Goal: Task Accomplishment & Management: Manage account settings

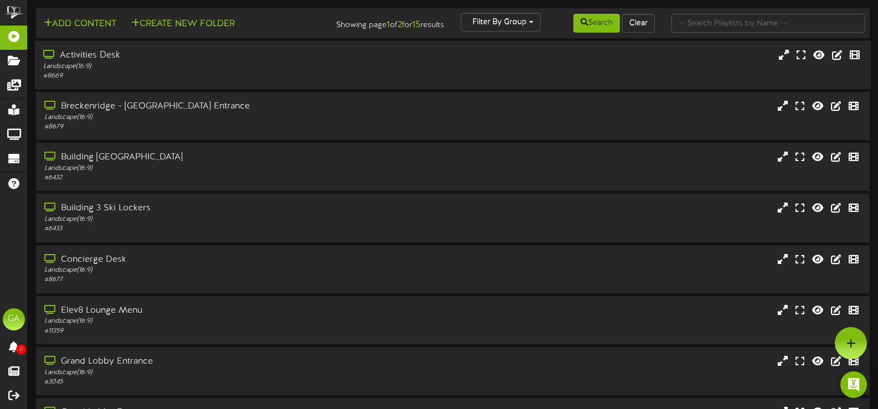
click at [180, 74] on div "# 8669" at bounding box center [209, 75] width 332 height 9
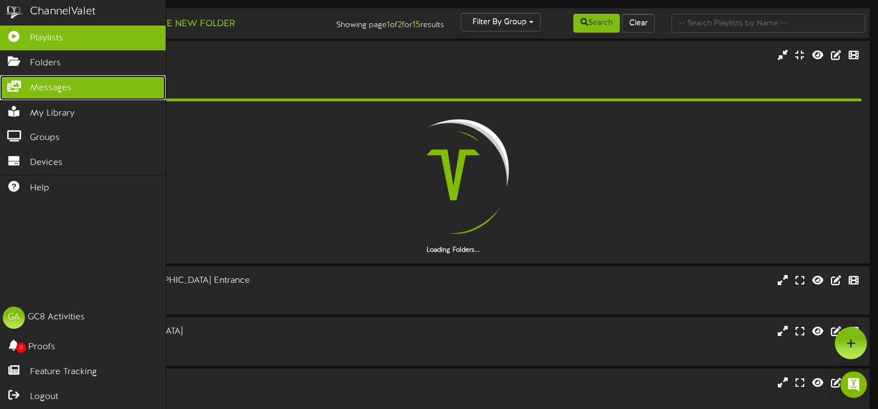
click at [31, 85] on span "Messages" at bounding box center [51, 88] width 42 height 13
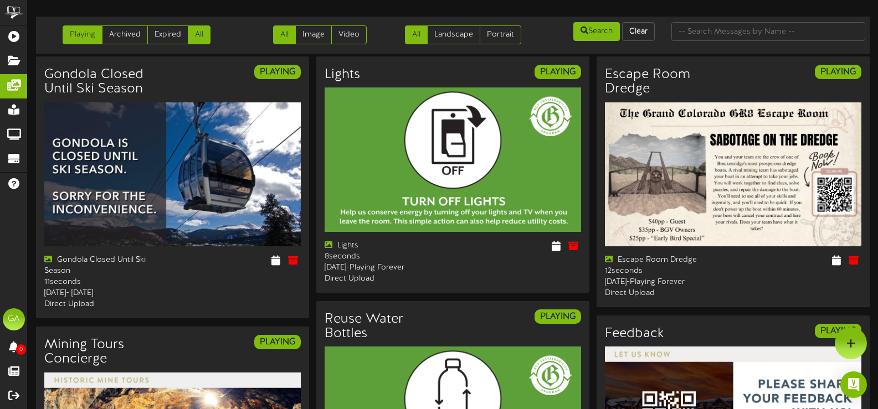
click at [207, 34] on link "All" at bounding box center [199, 34] width 23 height 19
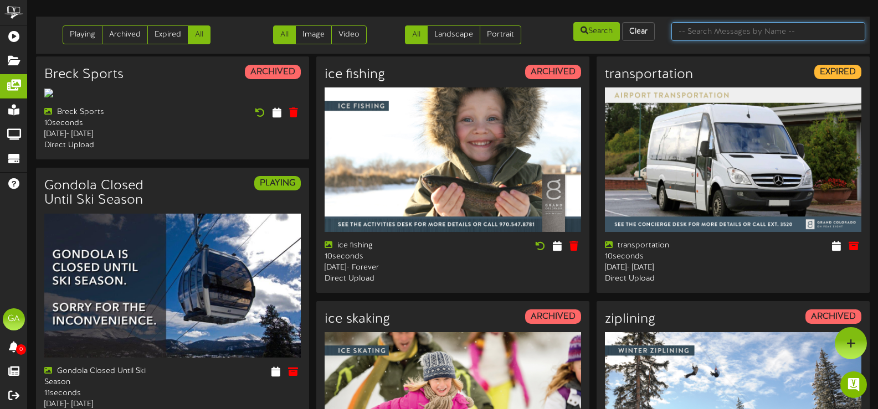
click at [756, 34] on input "text" at bounding box center [768, 31] width 194 height 19
type input "fire"
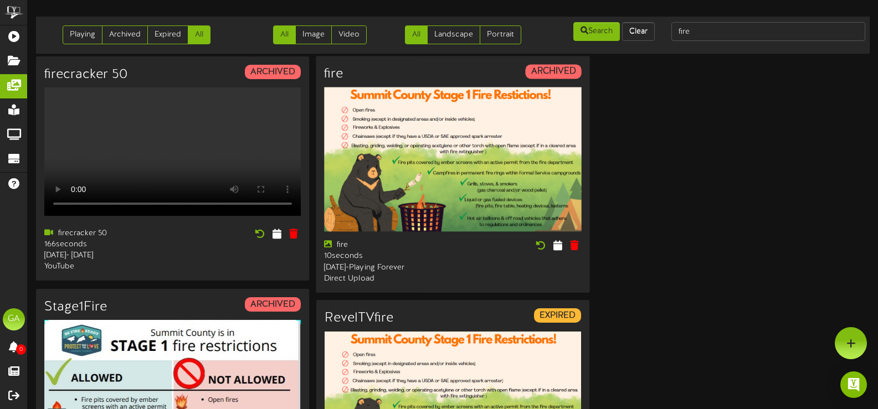
click at [453, 264] on div "fire ARCHIVED fire 10 seconds [DATE] -" at bounding box center [453, 174] width 274 height 236
drag, startPoint x: 477, startPoint y: 133, endPoint x: 709, endPoint y: 200, distance: 241.7
click at [709, 200] on div "firecracker 50 ARCHIVED Your browser does not support HTML5 video." at bounding box center [452, 337] width 833 height 562
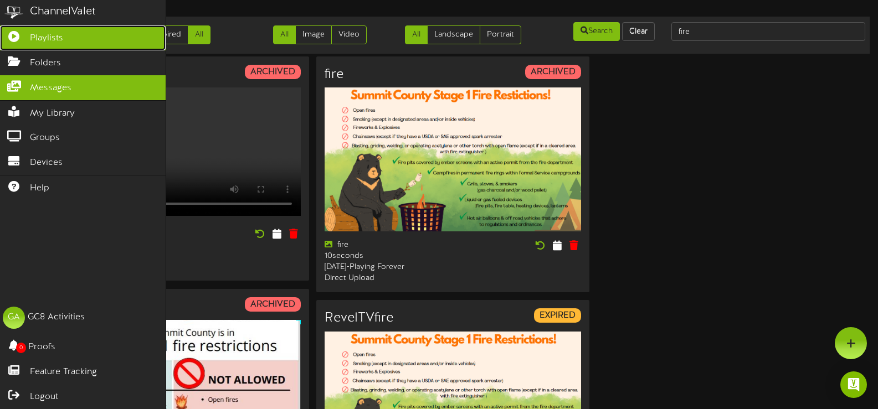
click at [18, 42] on link "Playlists" at bounding box center [83, 37] width 166 height 25
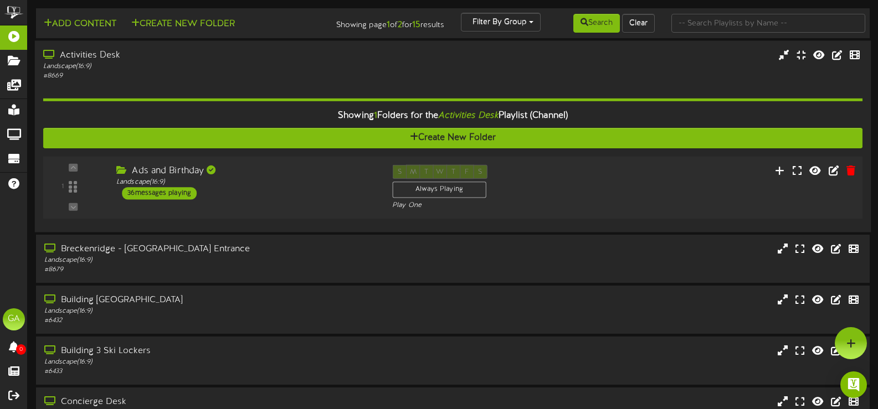
click at [291, 213] on div "1 Ads and Birthday" at bounding box center [452, 187] width 827 height 63
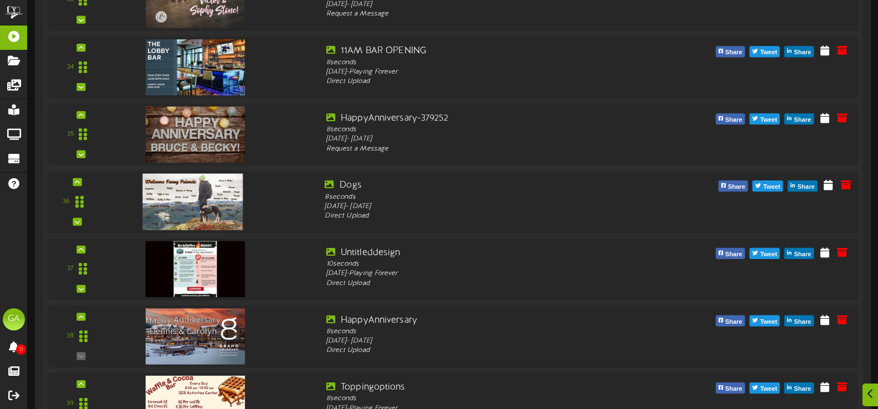
scroll to position [2603, 0]
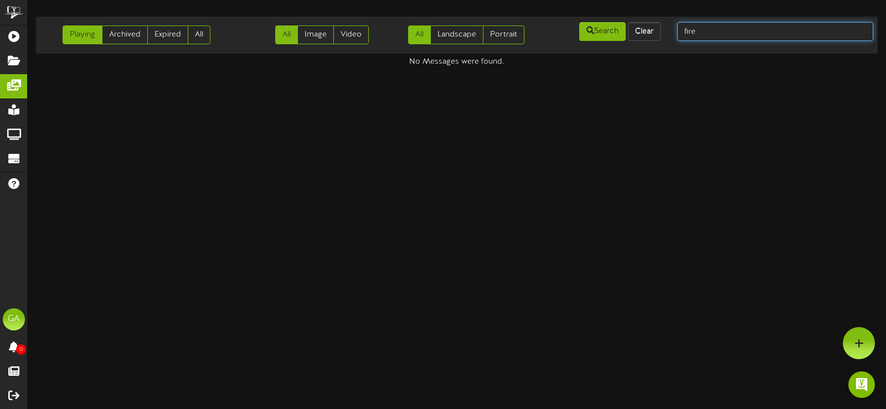
click at [763, 40] on input "fire" at bounding box center [775, 31] width 196 height 19
click at [194, 37] on link "All" at bounding box center [199, 34] width 23 height 19
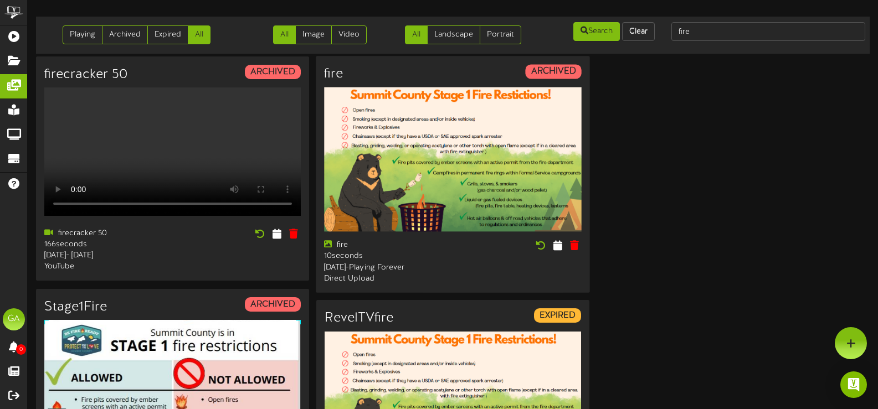
click at [467, 165] on img at bounding box center [452, 159] width 257 height 144
click at [540, 67] on strong "ARCHIVED" at bounding box center [553, 71] width 45 height 10
click at [559, 249] on icon at bounding box center [557, 245] width 11 height 12
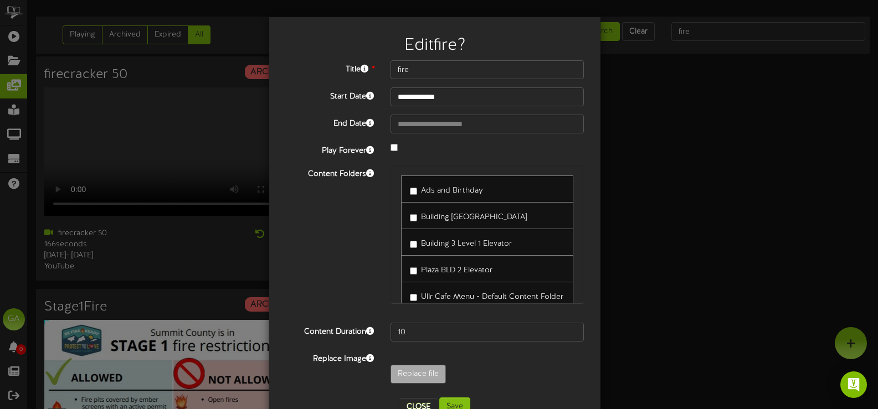
scroll to position [33, 0]
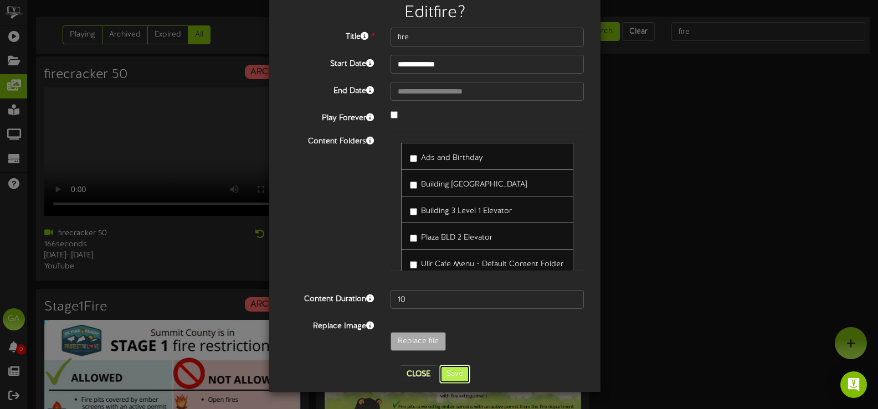
click at [457, 372] on button "Save" at bounding box center [454, 374] width 31 height 19
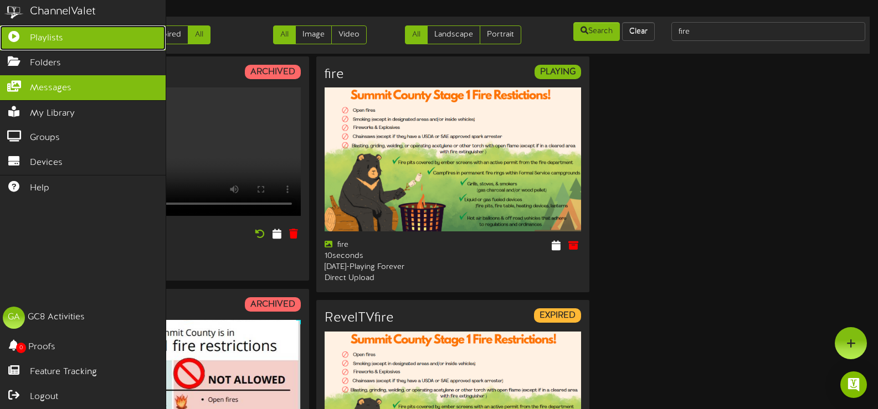
click at [33, 44] on span "Playlists" at bounding box center [46, 38] width 33 height 13
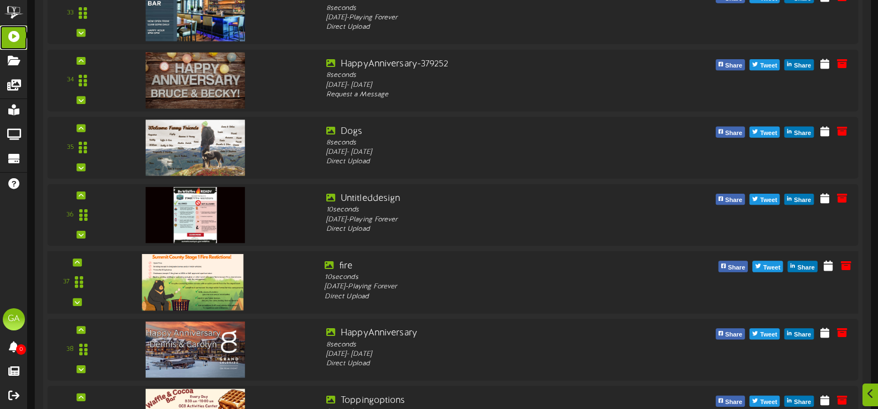
scroll to position [2488, 0]
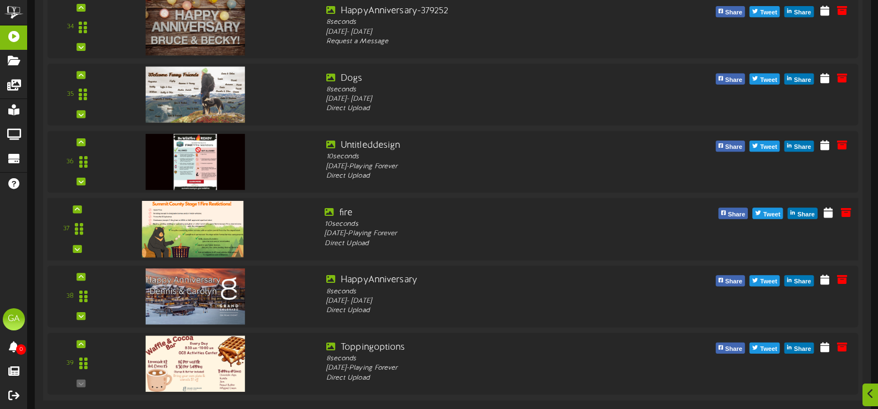
click at [220, 228] on img at bounding box center [192, 229] width 101 height 56
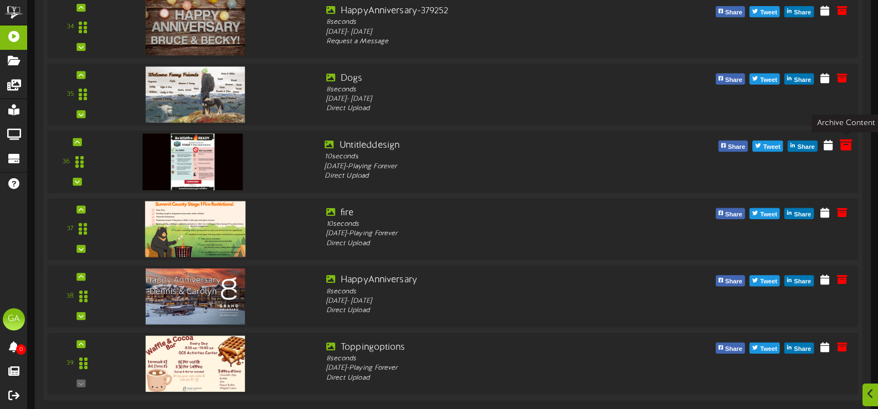
click at [849, 142] on icon at bounding box center [845, 144] width 12 height 12
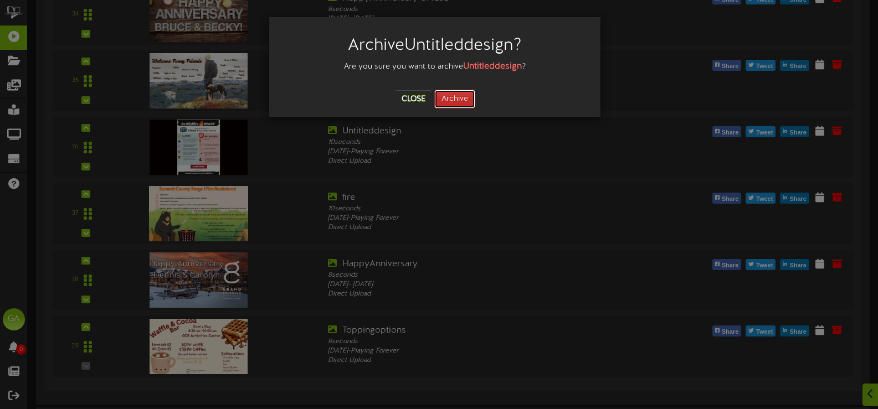
click at [460, 104] on button "Archive" at bounding box center [454, 99] width 41 height 19
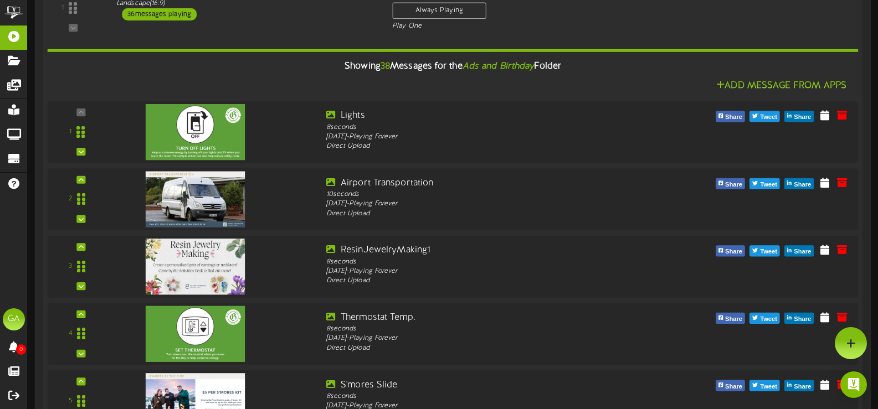
scroll to position [0, 0]
